Goal: Check status: Check status

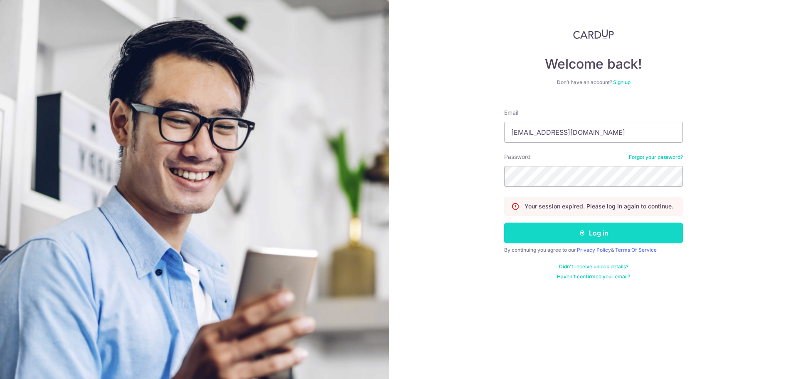
click at [580, 234] on icon "submit" at bounding box center [582, 233] width 7 height 7
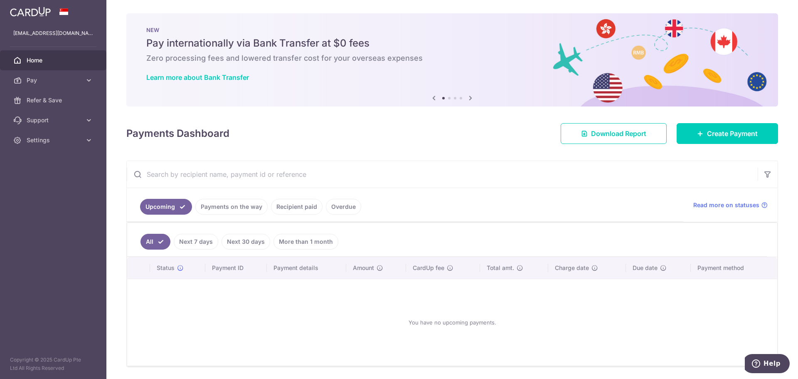
click at [241, 204] on link "Payments on the way" at bounding box center [231, 207] width 72 height 16
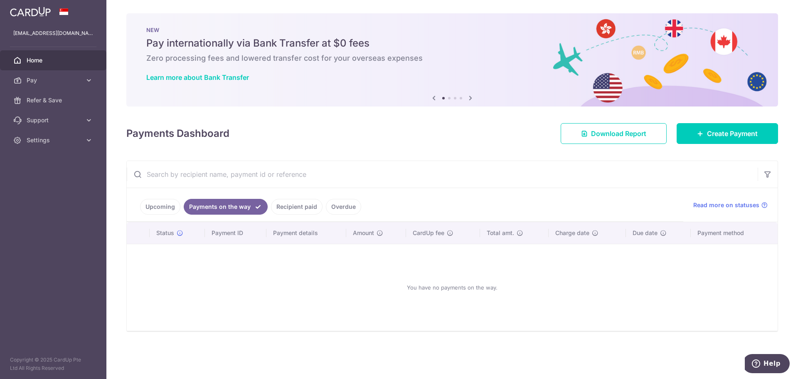
click at [287, 209] on link "Recipient paid" at bounding box center [297, 207] width 52 height 16
